Goal: Task Accomplishment & Management: Manage account settings

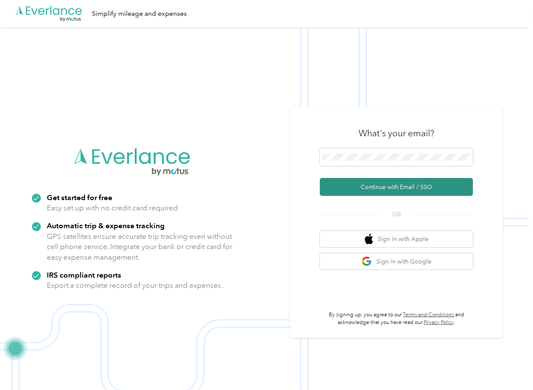
click at [355, 183] on button "Continue with Email / SSO" at bounding box center [396, 187] width 153 height 18
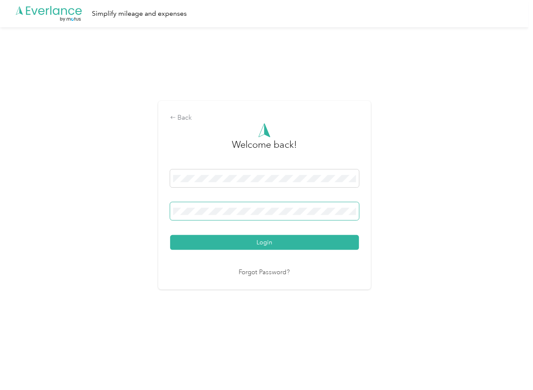
click at [201, 218] on span at bounding box center [264, 211] width 189 height 18
click at [205, 243] on button "Login" at bounding box center [264, 242] width 189 height 15
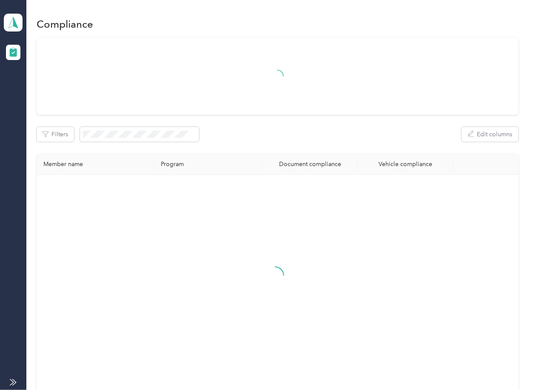
click at [223, 145] on div "Filters Edit columns Member name Program Document compliance Vehicle compliance" at bounding box center [278, 214] width 482 height 354
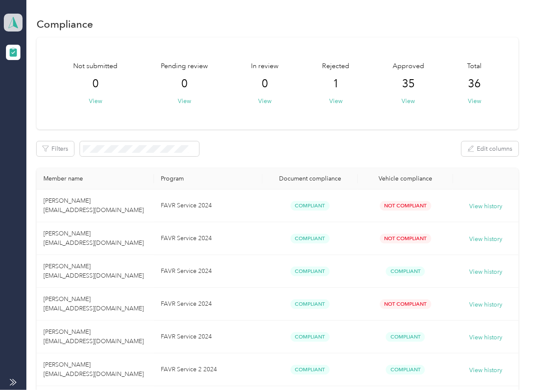
click at [10, 15] on span at bounding box center [13, 23] width 19 height 18
click at [38, 92] on div "Log out" at bounding box center [93, 89] width 167 height 15
